Goal: Entertainment & Leisure: Consume media (video, audio)

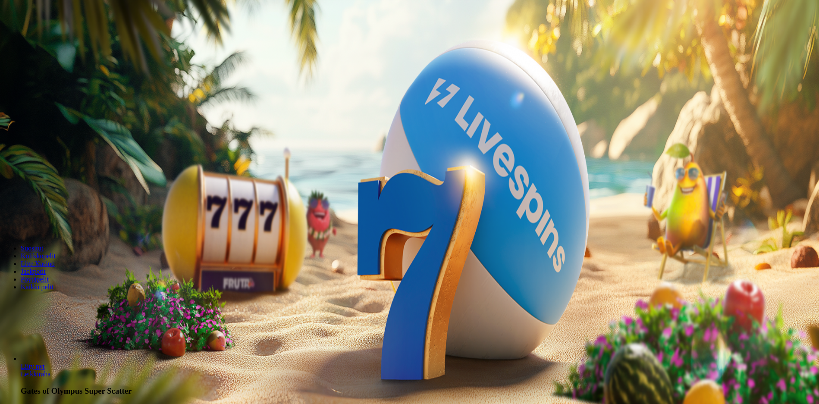
click at [57, 35] on span "Kirjaudu" at bounding box center [59, 31] width 21 height 6
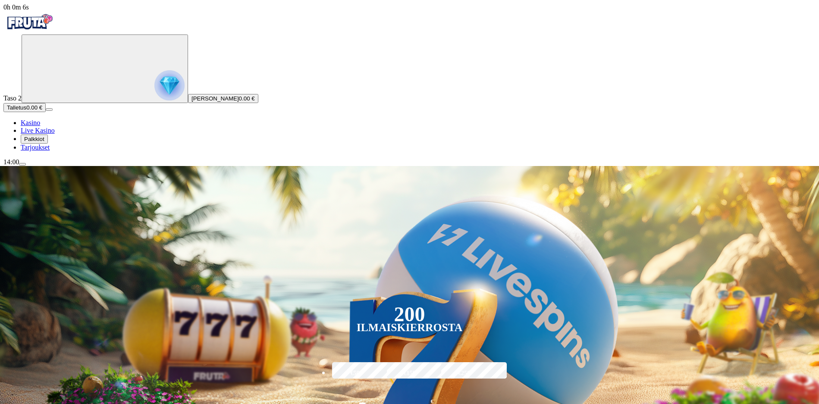
click at [44, 142] on span "Palkkiot" at bounding box center [34, 139] width 20 height 6
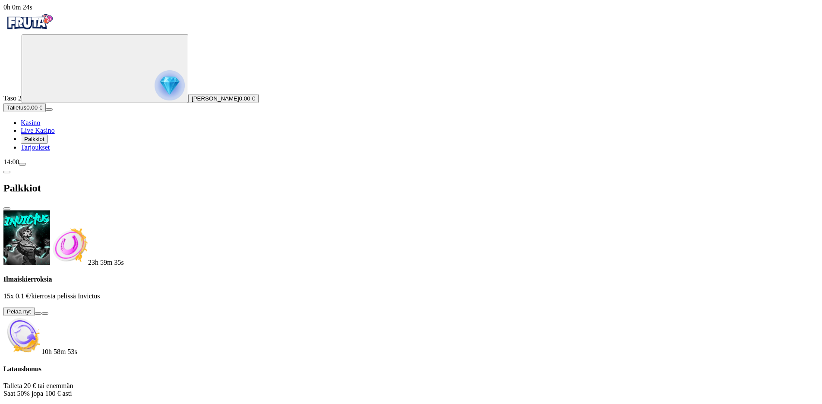
click at [41, 312] on button at bounding box center [38, 313] width 7 height 3
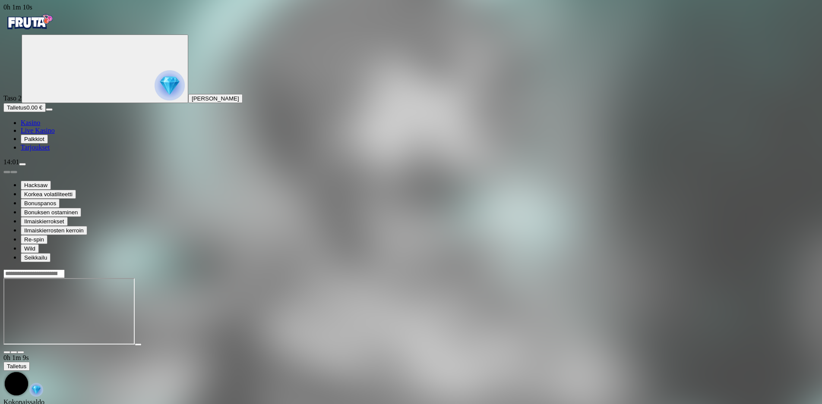
click at [40, 126] on span "Kasino" at bounding box center [30, 122] width 19 height 7
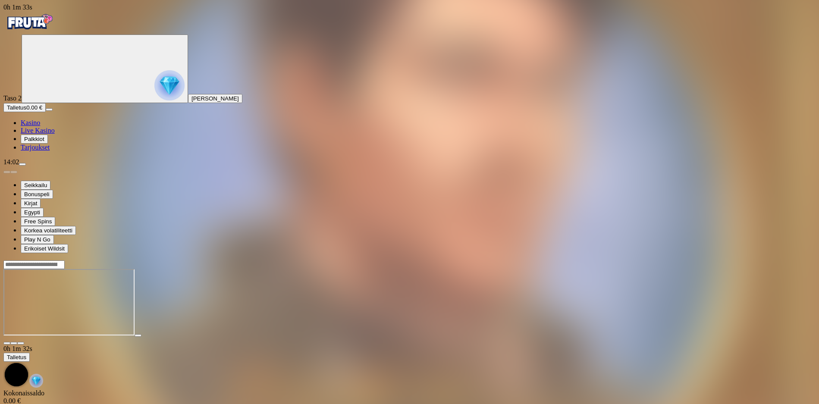
click at [22, 164] on span "menu icon" at bounding box center [22, 164] width 0 height 0
